Goal: Complete application form: Complete application form

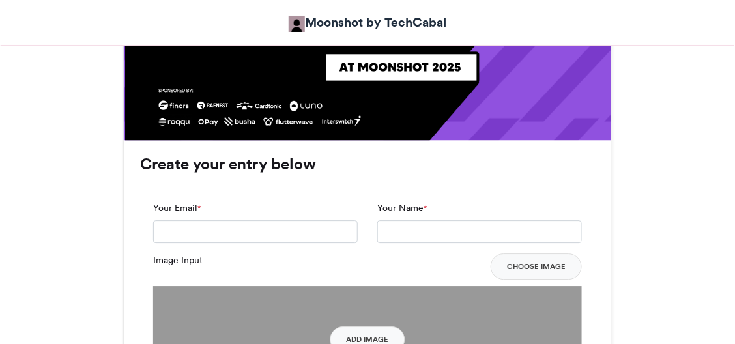
scroll to position [898, 0]
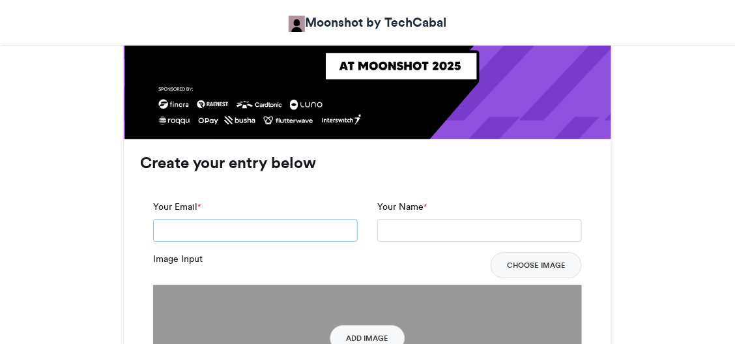
click at [242, 239] on input "Your Email *" at bounding box center [255, 230] width 204 height 23
type input "**********"
click at [391, 229] on input "Your Name *" at bounding box center [479, 230] width 204 height 23
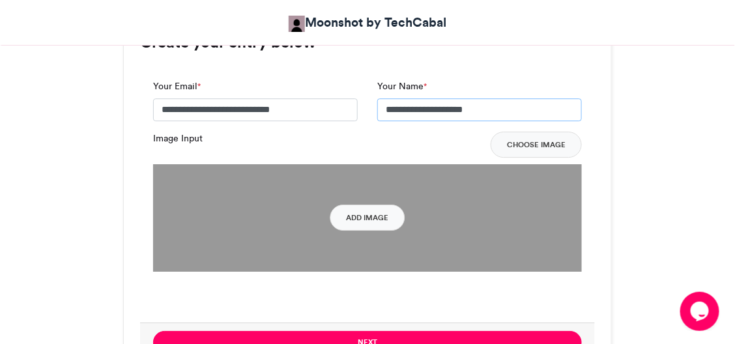
scroll to position [1052, 0]
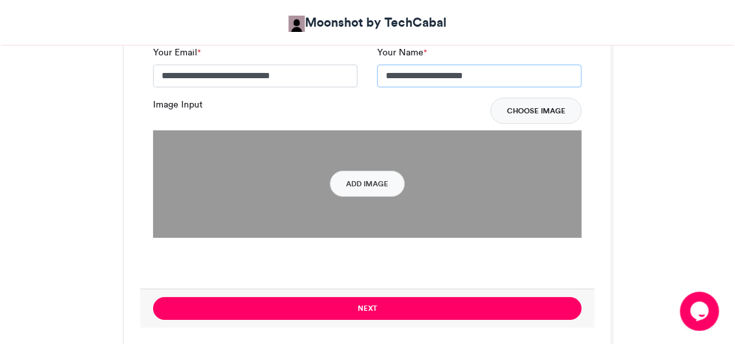
type input "**********"
click at [533, 109] on button "Choose Image" at bounding box center [535, 111] width 91 height 26
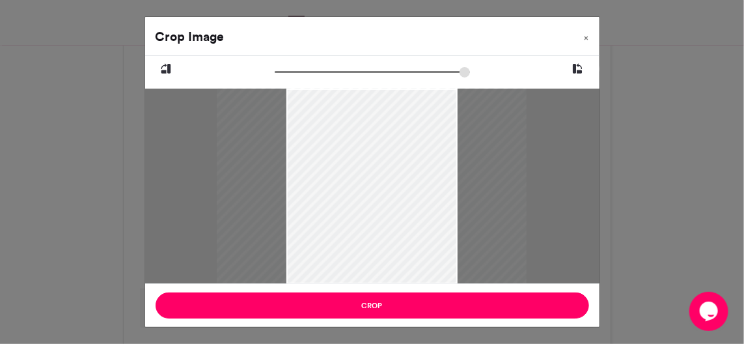
drag, startPoint x: 281, startPoint y: 72, endPoint x: 302, endPoint y: 76, distance: 22.0
click at [302, 76] on input "zoom" at bounding box center [372, 72] width 195 height 12
drag, startPoint x: 348, startPoint y: 125, endPoint x: 353, endPoint y: 180, distance: 55.5
click at [353, 180] on div at bounding box center [376, 232] width 310 height 291
drag, startPoint x: 302, startPoint y: 73, endPoint x: 343, endPoint y: 87, distance: 43.2
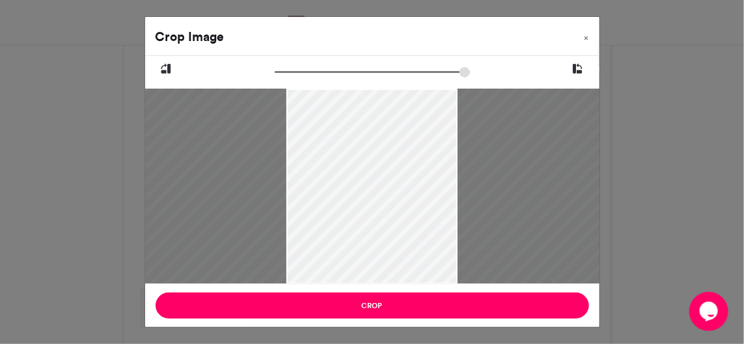
type input "*****"
click at [343, 78] on input "zoom" at bounding box center [372, 72] width 195 height 12
drag, startPoint x: 376, startPoint y: 150, endPoint x: 371, endPoint y: 191, distance: 41.4
click at [371, 191] on div at bounding box center [374, 301] width 493 height 463
click at [400, 195] on div at bounding box center [372, 303] width 493 height 463
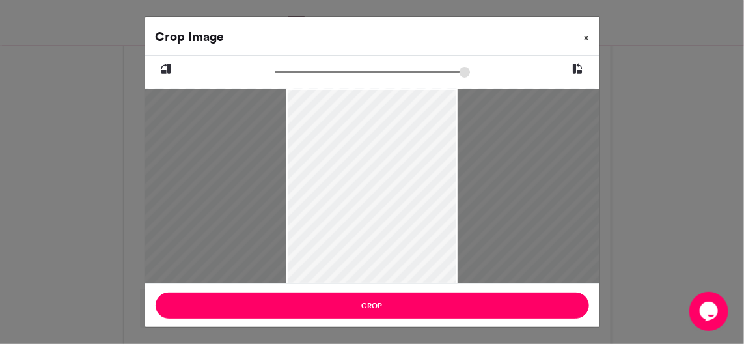
click at [587, 37] on span "×" at bounding box center [587, 38] width 5 height 8
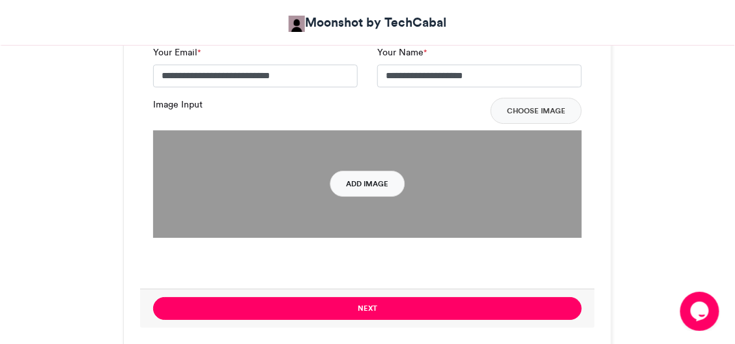
click at [367, 189] on button "Add Image" at bounding box center [367, 184] width 75 height 26
click at [378, 182] on button "Add Image" at bounding box center [367, 184] width 75 height 26
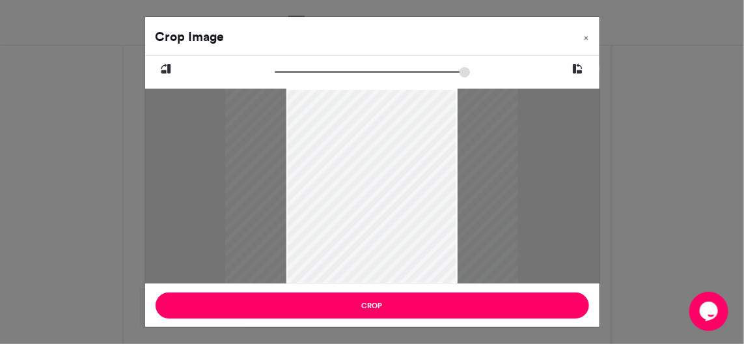
drag, startPoint x: 278, startPoint y: 74, endPoint x: 320, endPoint y: 83, distance: 43.4
click at [320, 78] on input "zoom" at bounding box center [372, 72] width 195 height 12
drag, startPoint x: 341, startPoint y: 147, endPoint x: 367, endPoint y: 226, distance: 83.0
click at [367, 226] on div at bounding box center [398, 264] width 298 height 423
drag, startPoint x: 320, startPoint y: 72, endPoint x: 346, endPoint y: 76, distance: 27.0
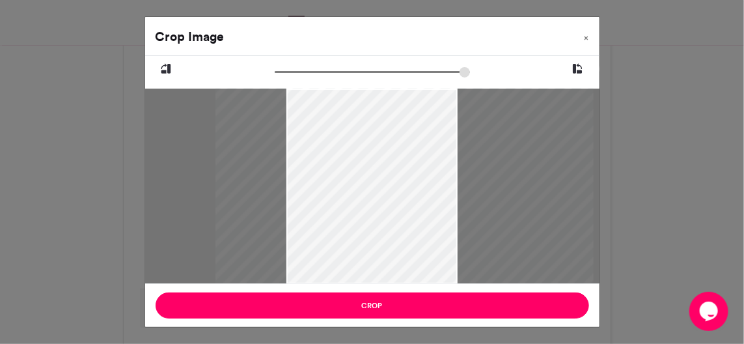
type input "******"
click at [346, 76] on input "zoom" at bounding box center [372, 72] width 195 height 12
drag, startPoint x: 358, startPoint y: 149, endPoint x: 367, endPoint y: 155, distance: 10.8
click at [367, 155] on div at bounding box center [414, 291] width 378 height 537
click at [582, 66] on icon at bounding box center [578, 69] width 12 height 17
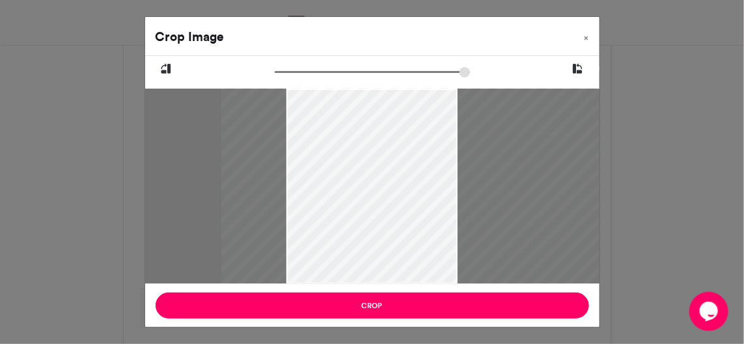
click at [583, 72] on icon at bounding box center [578, 69] width 12 height 17
drag, startPoint x: 395, startPoint y: 182, endPoint x: 405, endPoint y: 179, distance: 10.1
click at [405, 179] on div at bounding box center [424, 289] width 378 height 537
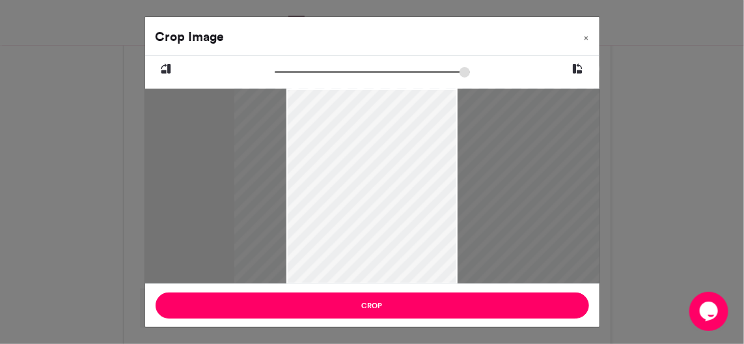
click at [577, 66] on icon at bounding box center [578, 69] width 12 height 17
click at [588, 36] on span "×" at bounding box center [587, 38] width 5 height 8
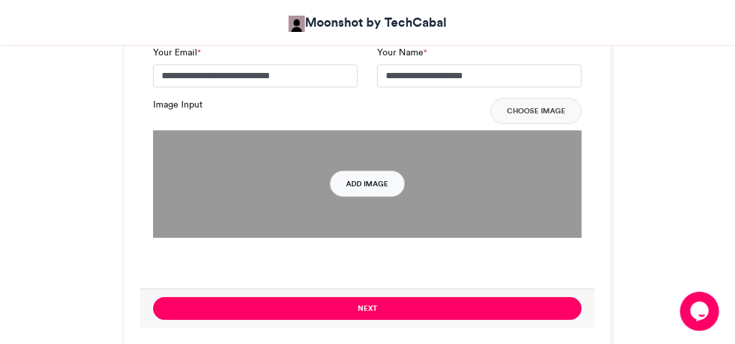
click at [354, 184] on button "Add Image" at bounding box center [367, 184] width 75 height 26
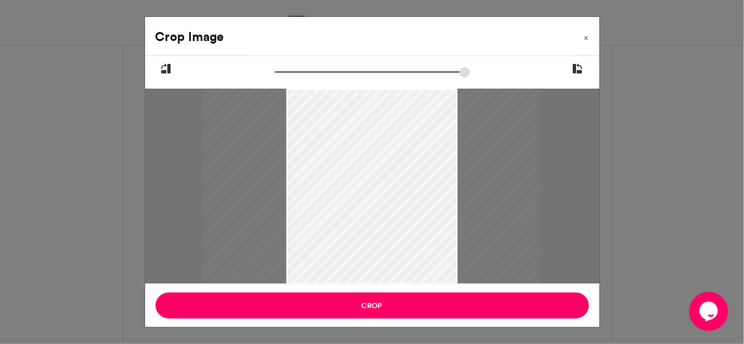
drag, startPoint x: 278, startPoint y: 70, endPoint x: 309, endPoint y: 75, distance: 30.9
click at [309, 75] on input "zoom" at bounding box center [372, 72] width 195 height 12
drag, startPoint x: 367, startPoint y: 128, endPoint x: 359, endPoint y: 202, distance: 73.9
click at [359, 202] on div at bounding box center [365, 247] width 338 height 317
drag, startPoint x: 306, startPoint y: 70, endPoint x: 324, endPoint y: 74, distance: 18.0
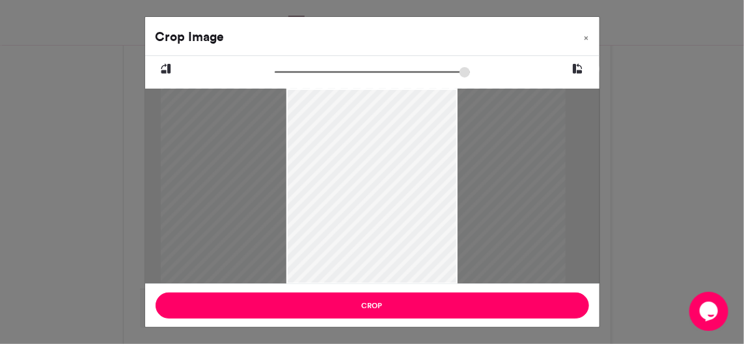
click at [324, 74] on input "zoom" at bounding box center [372, 72] width 195 height 12
drag, startPoint x: 361, startPoint y: 135, endPoint x: 361, endPoint y: 154, distance: 19.5
click at [361, 154] on div at bounding box center [363, 275] width 405 height 380
drag, startPoint x: 361, startPoint y: 154, endPoint x: 350, endPoint y: 152, distance: 11.9
click at [350, 152] on div at bounding box center [351, 273] width 405 height 380
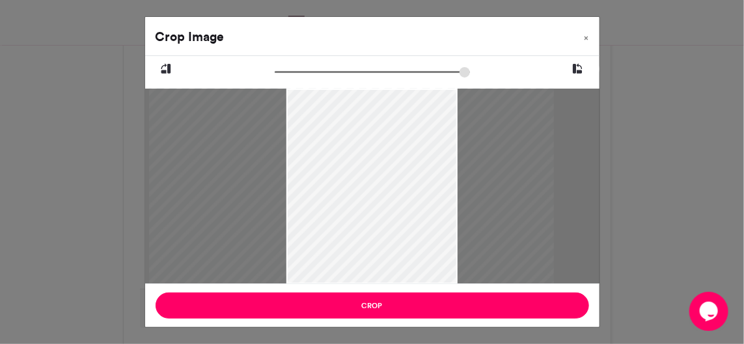
type input "******"
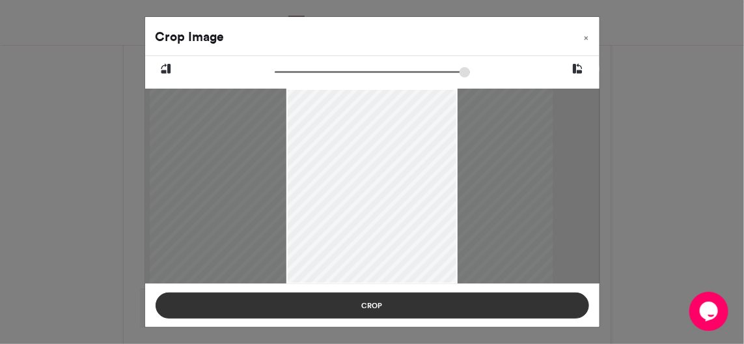
click at [382, 305] on button "Crop" at bounding box center [373, 305] width 434 height 26
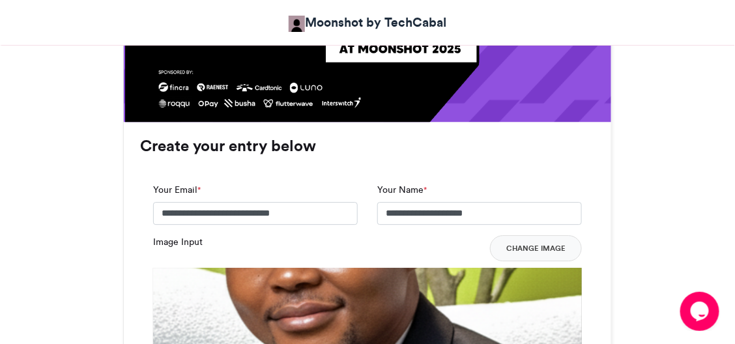
scroll to position [908, 0]
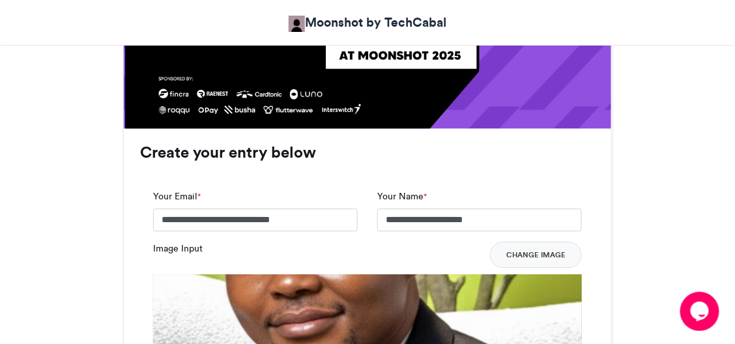
click at [420, 156] on h3 "Create your entry below" at bounding box center [367, 153] width 455 height 16
